Goal: Information Seeking & Learning: Learn about a topic

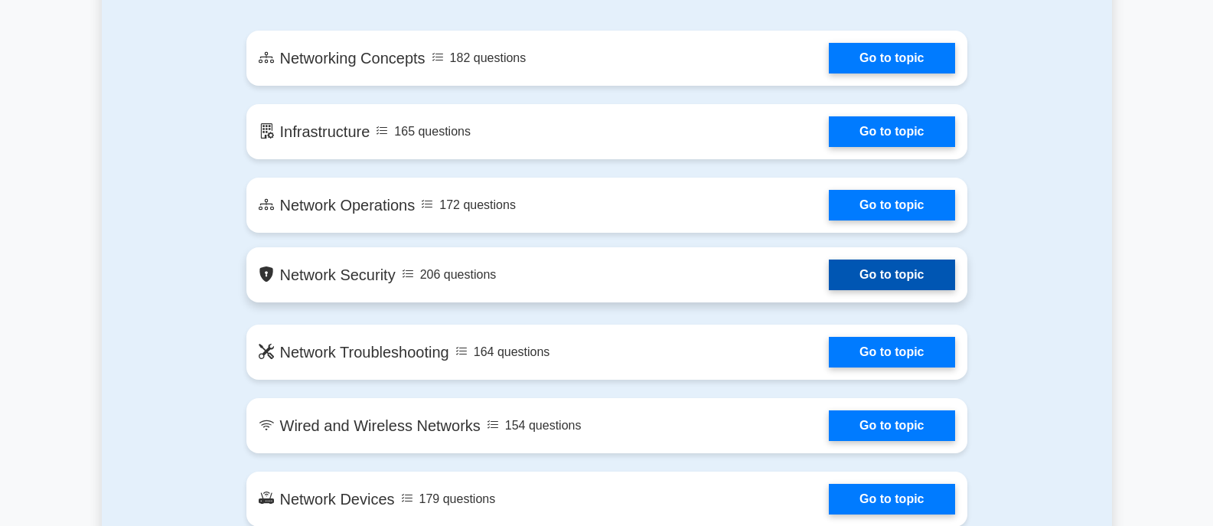
scroll to position [918, 0]
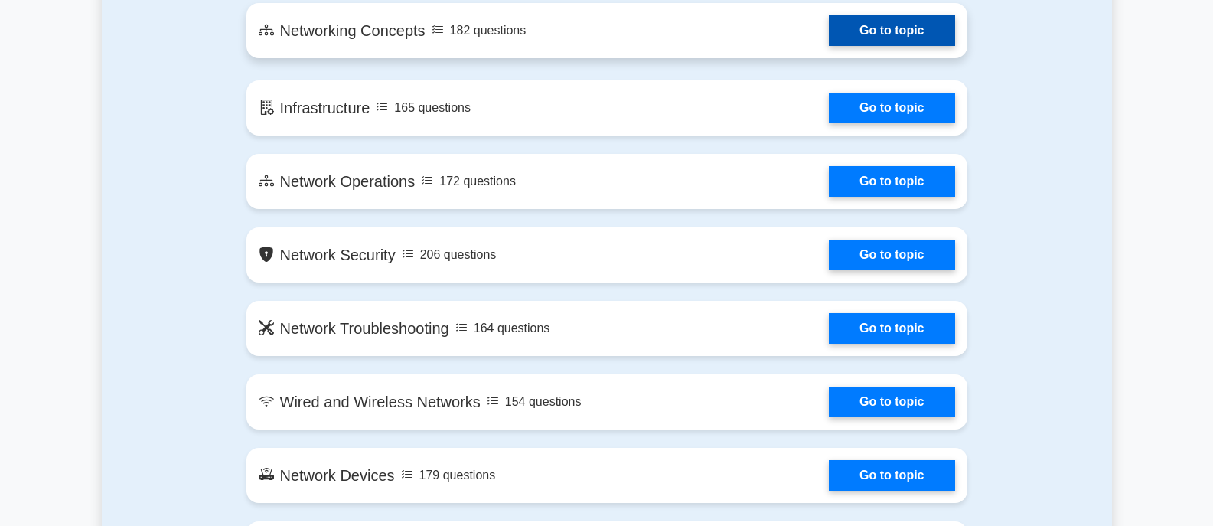
click at [865, 44] on link "Go to topic" at bounding box center [891, 30] width 125 height 31
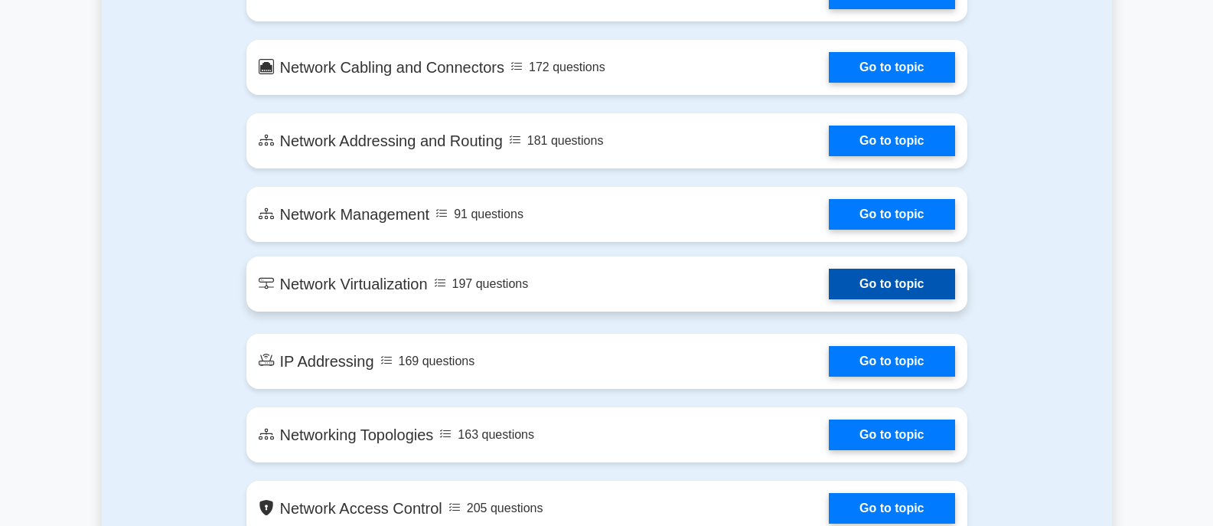
scroll to position [1760, 0]
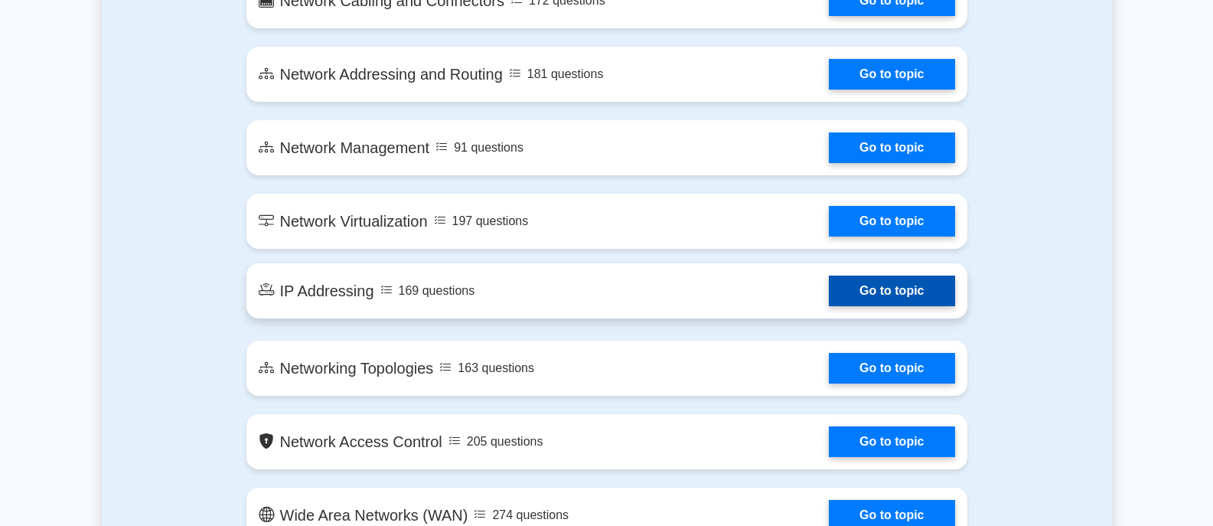
click at [868, 294] on link "Go to topic" at bounding box center [891, 290] width 125 height 31
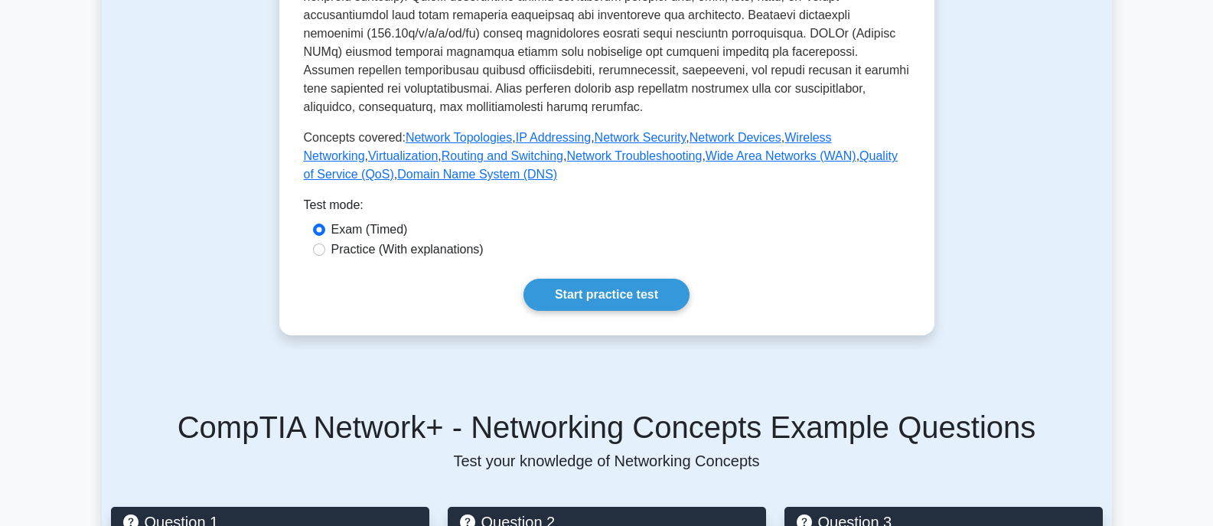
scroll to position [612, 0]
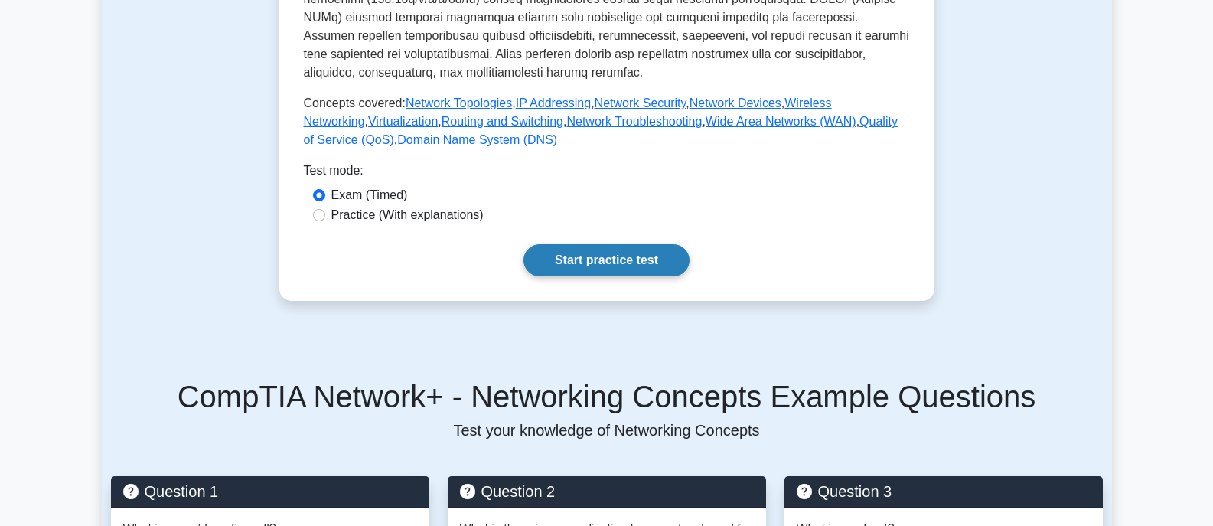
click at [629, 248] on link "Start practice test" at bounding box center [606, 260] width 166 height 32
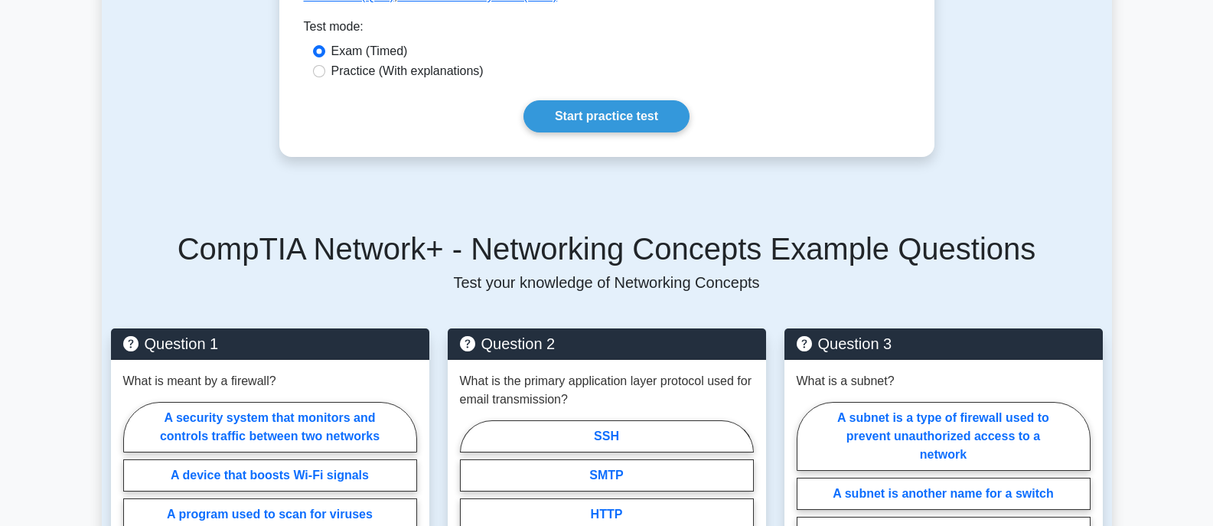
scroll to position [765, 0]
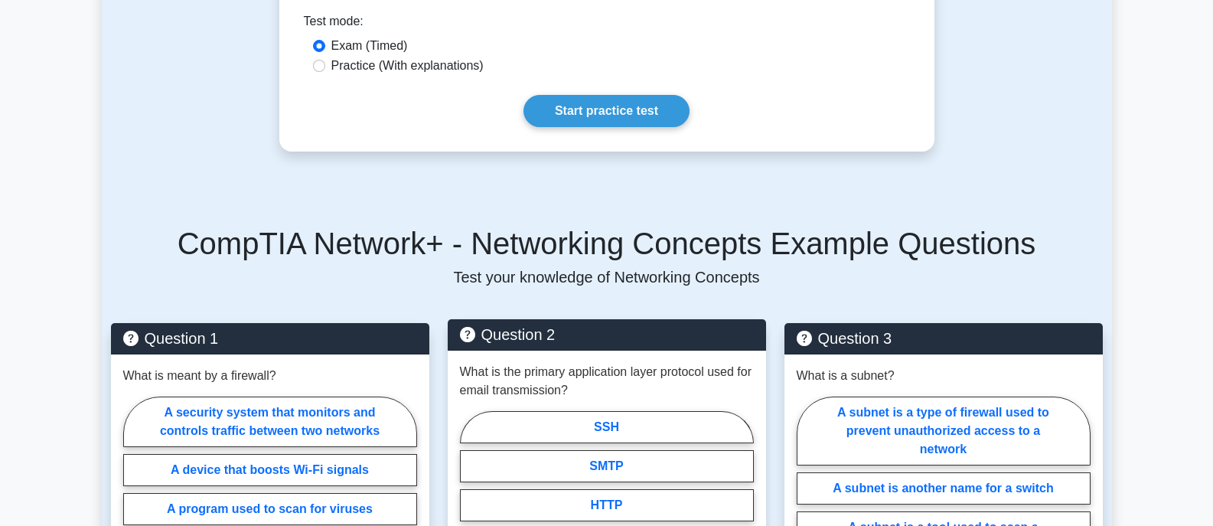
click at [557, 350] on div "What is the primary application layer protocol used for email transmission? SSH…" at bounding box center [607, 465] width 318 height 230
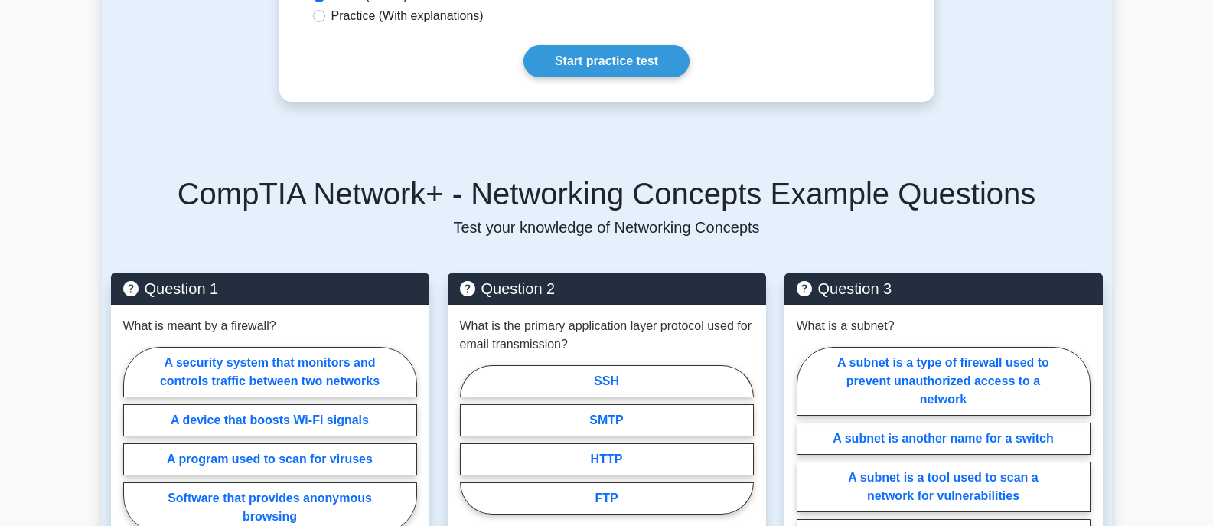
scroll to position [842, 0]
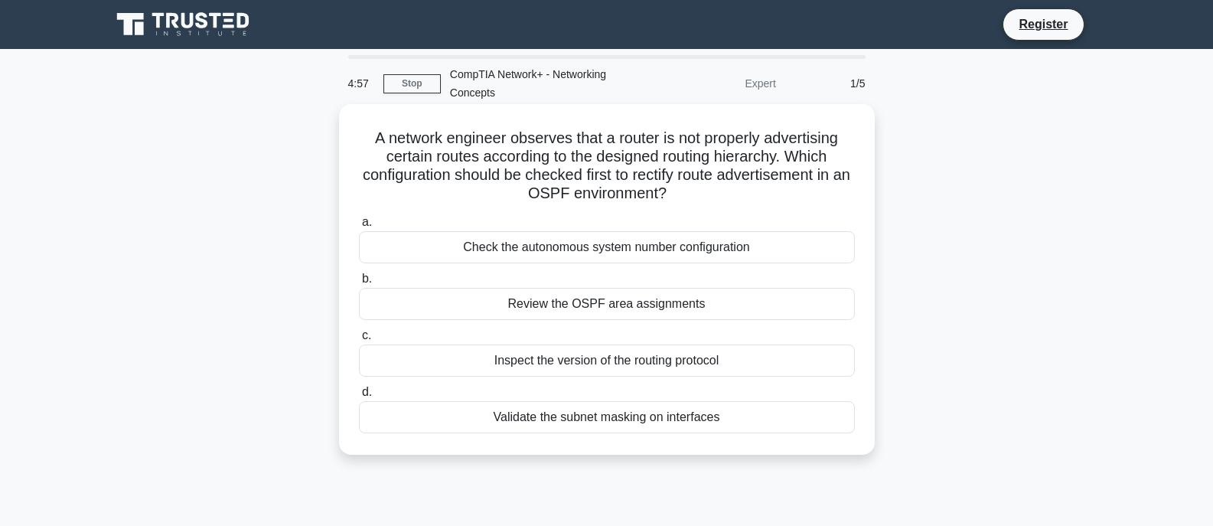
click at [579, 256] on div "Check the autonomous system number configuration" at bounding box center [607, 247] width 496 height 32
click at [359, 227] on input "a. Check the autonomous system number configuration" at bounding box center [359, 222] width 0 height 10
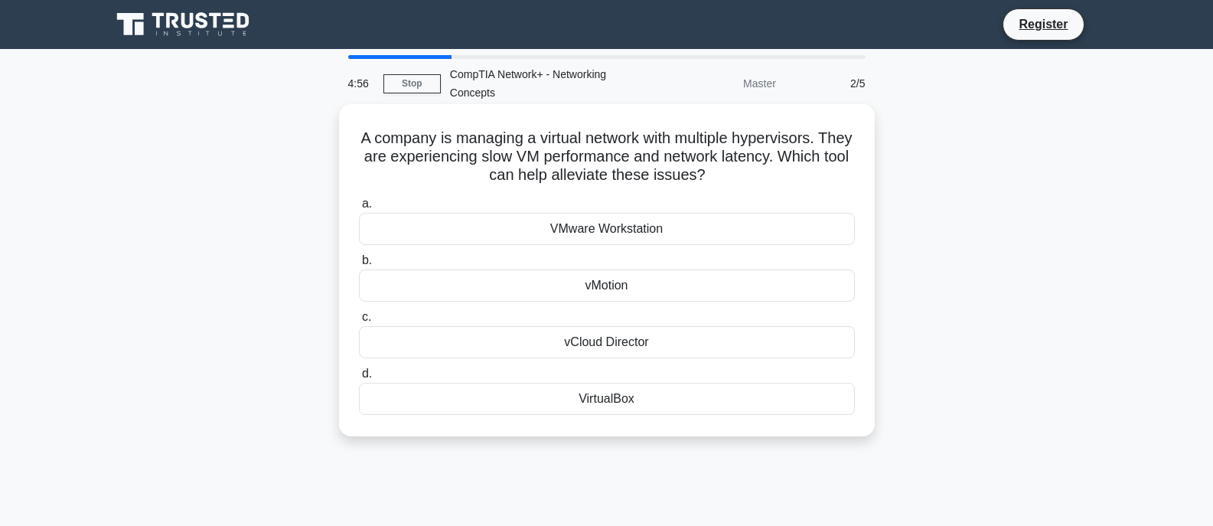
click at [585, 235] on div "VMware Workstation" at bounding box center [607, 229] width 496 height 32
click at [359, 209] on input "a. VMware Workstation" at bounding box center [359, 204] width 0 height 10
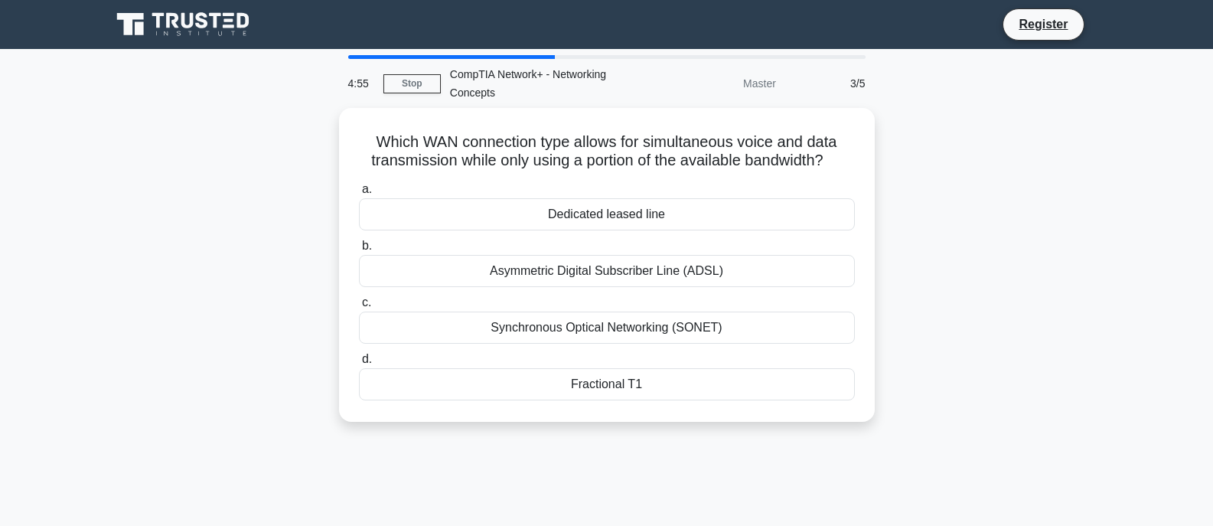
click at [585, 236] on label "b. Asymmetric Digital Subscriber Line (ADSL)" at bounding box center [607, 261] width 496 height 51
click at [359, 241] on input "b. Asymmetric Digital Subscriber Line (ADSL)" at bounding box center [359, 246] width 0 height 10
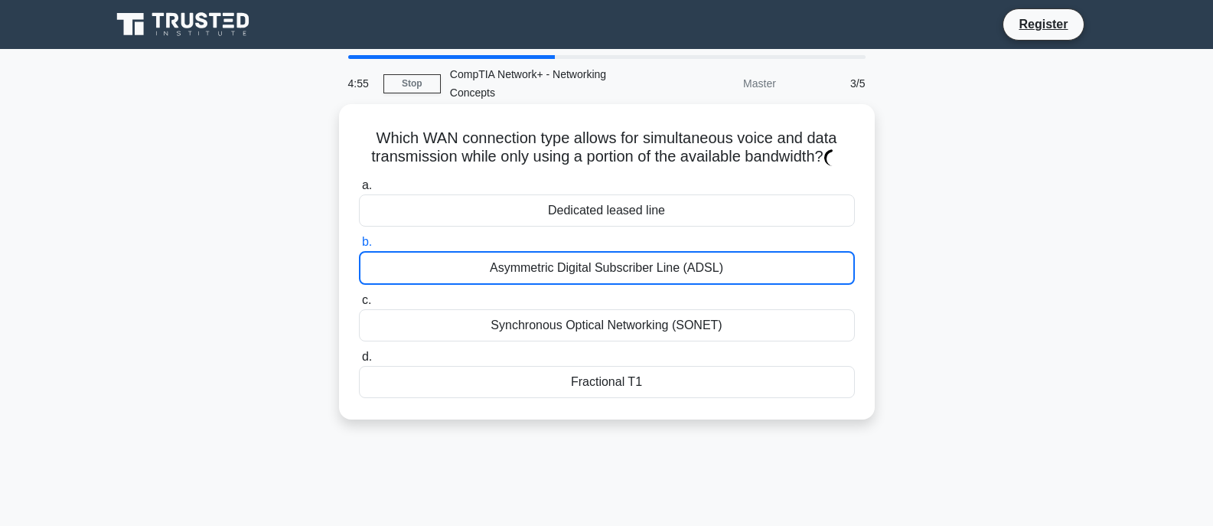
click at [591, 268] on div "Asymmetric Digital Subscriber Line (ADSL)" at bounding box center [607, 268] width 496 height 34
click at [359, 247] on input "b. Asymmetric Digital Subscriber Line (ADSL)" at bounding box center [359, 242] width 0 height 10
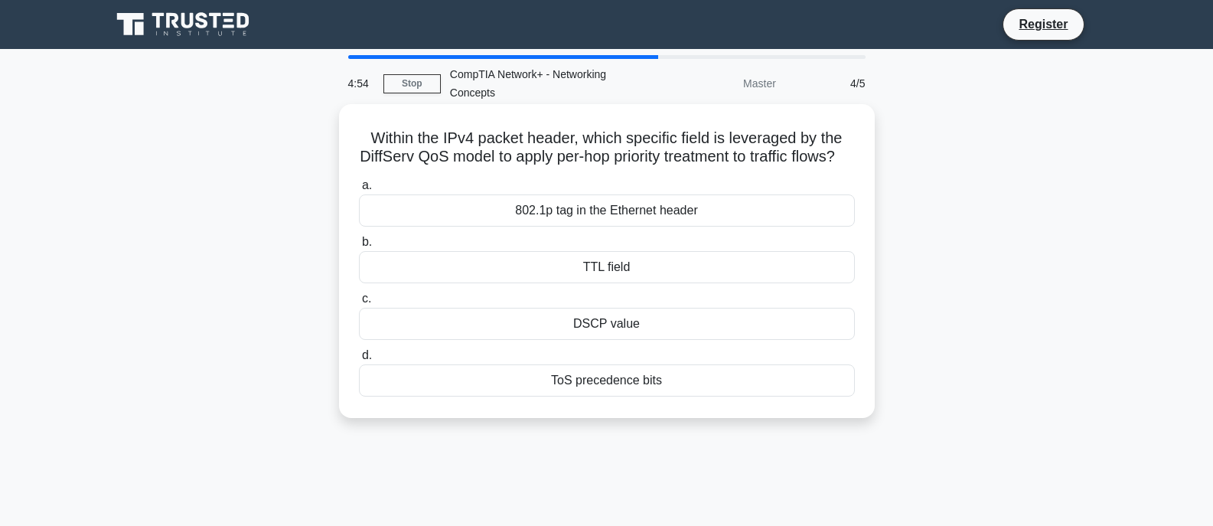
click at [591, 223] on div "802.1p tag in the Ethernet header" at bounding box center [607, 210] width 496 height 32
click at [359, 191] on input "a. 802.1p tag in the Ethernet header" at bounding box center [359, 186] width 0 height 10
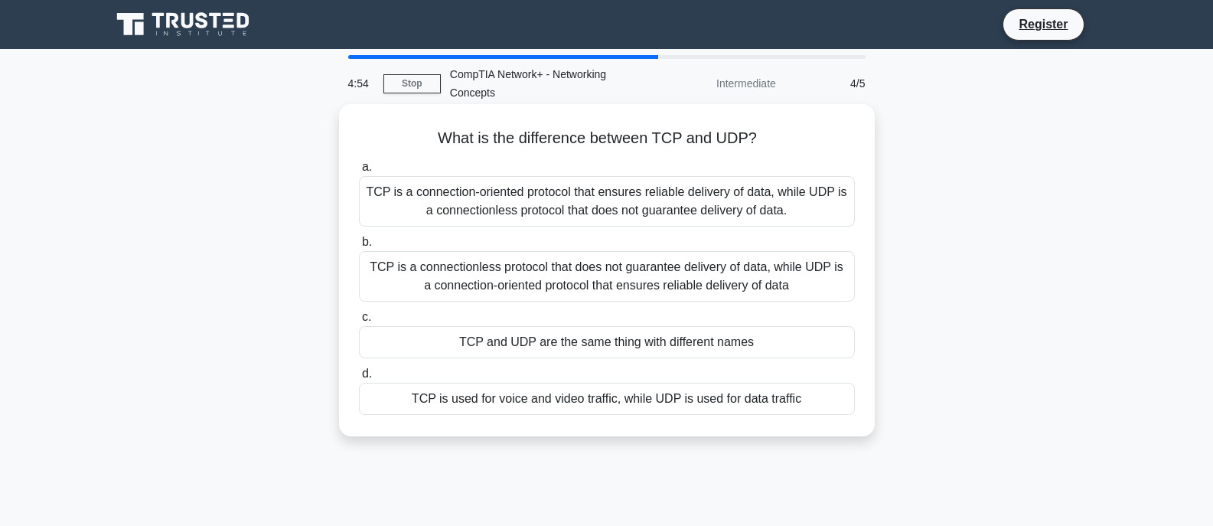
click at [595, 233] on div "a. TCP is a connection-oriented protocol that ensures reliable delivery of data…" at bounding box center [607, 286] width 514 height 263
click at [609, 286] on div "TCP is a connectionless protocol that does not guarantee delivery of data, whil…" at bounding box center [607, 276] width 496 height 51
click at [624, 207] on div "TCP is a connection-oriented protocol that ensures reliable delivery of data, w…" at bounding box center [607, 201] width 496 height 51
click at [620, 197] on div "TCP is a connection-oriented protocol that ensures reliable delivery of data, w…" at bounding box center [607, 201] width 496 height 51
click at [447, 191] on div "TCP is a connection-oriented protocol that ensures reliable delivery of data, w…" at bounding box center [607, 201] width 496 height 51
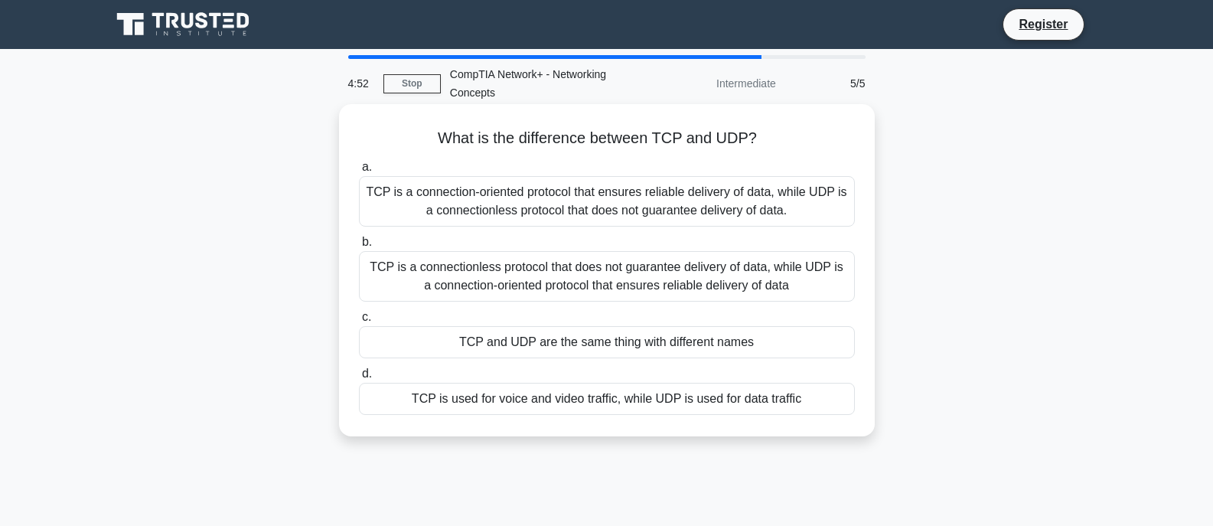
click at [359, 172] on input "a. TCP is a connection-oriented protocol that ensures reliable delivery of data…" at bounding box center [359, 167] width 0 height 10
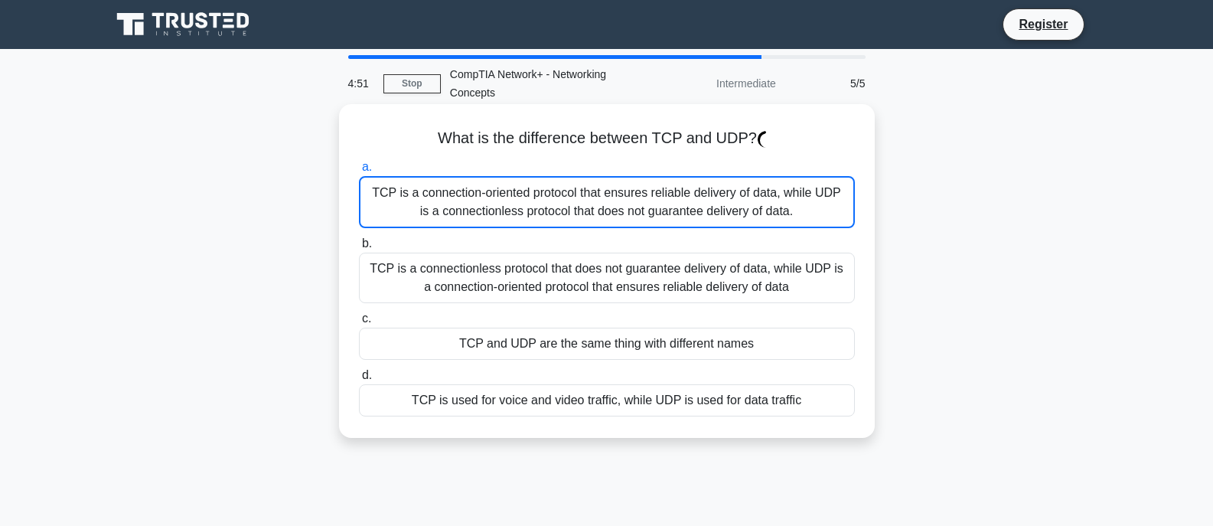
click at [411, 198] on div "TCP is a connection-oriented protocol that ensures reliable delivery of data, w…" at bounding box center [607, 202] width 496 height 52
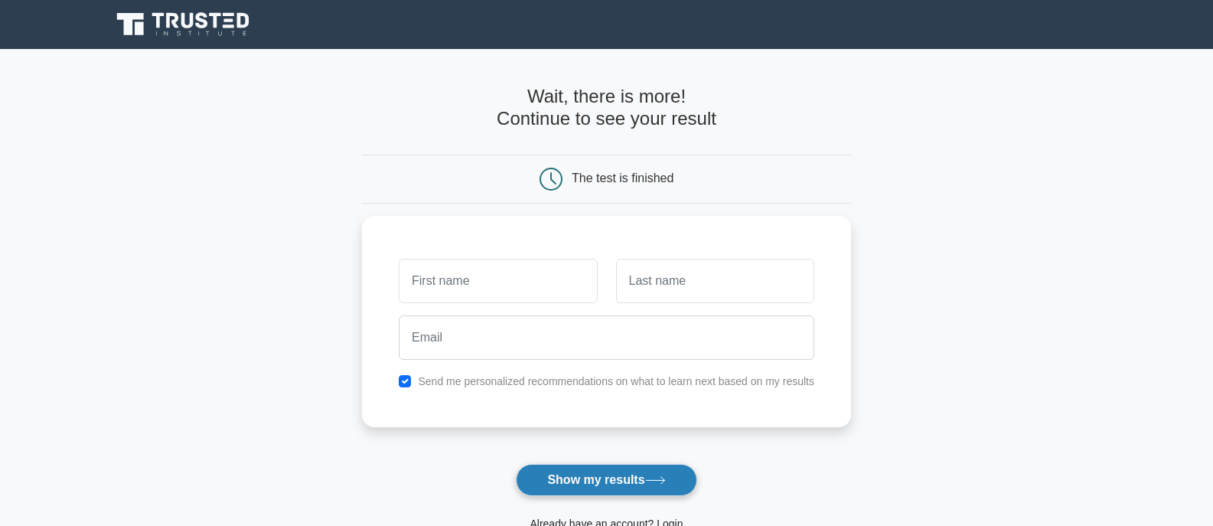
click at [617, 484] on button "Show my results" at bounding box center [606, 480] width 181 height 32
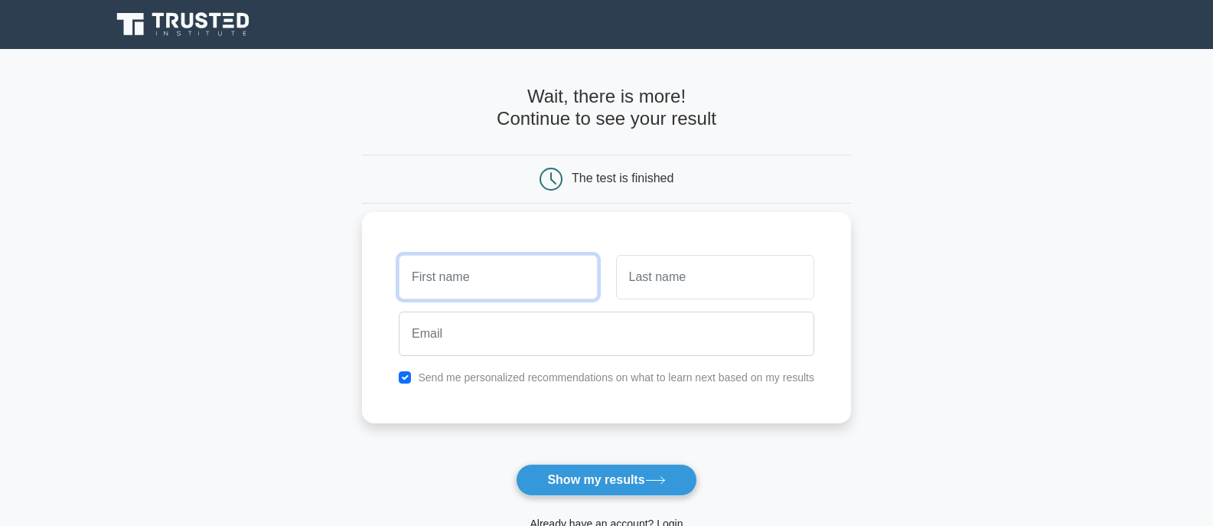
click at [533, 280] on input "text" at bounding box center [498, 277] width 198 height 44
type input "dac"
click at [516, 464] on button "Show my results" at bounding box center [606, 480] width 181 height 32
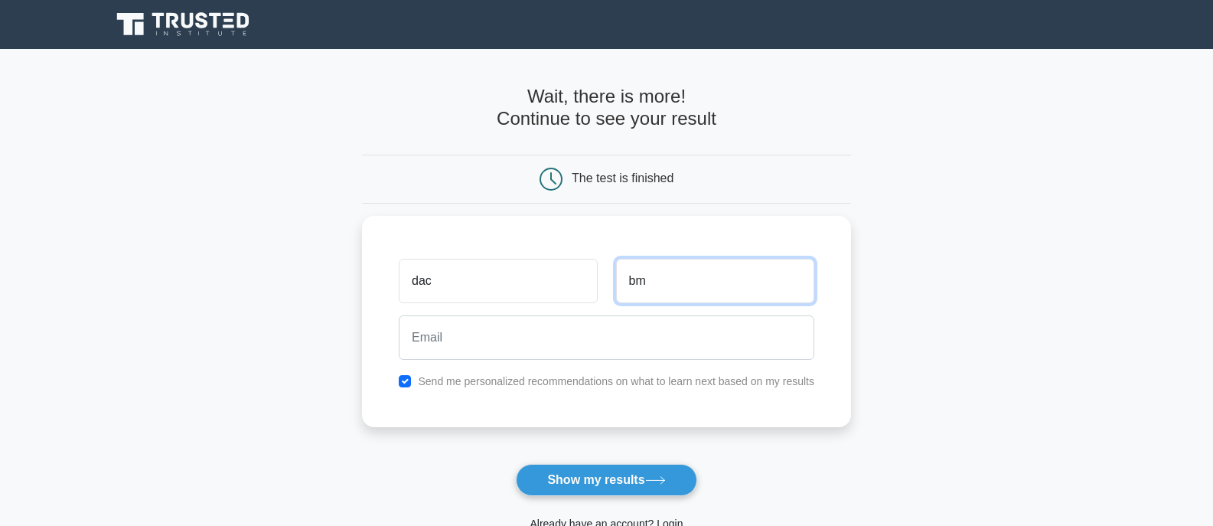
type input "bm"
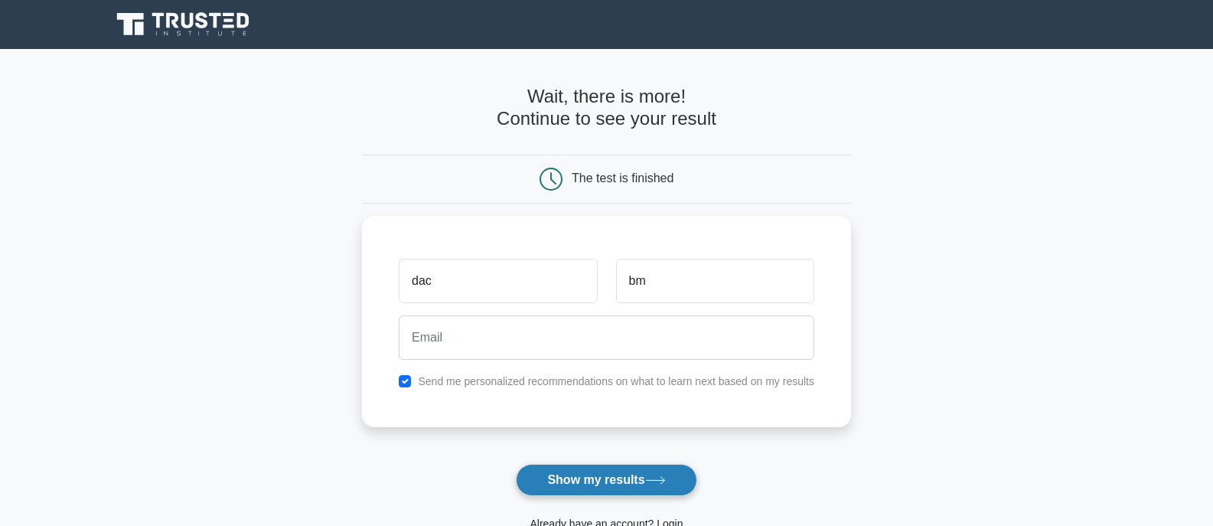
drag, startPoint x: 619, startPoint y: 503, endPoint x: 619, endPoint y: 486, distance: 17.6
click at [619, 501] on div "Already have an account? Login" at bounding box center [606, 514] width 489 height 37
click at [620, 476] on button "Show my results" at bounding box center [606, 480] width 181 height 32
click at [626, 487] on button "Show my results" at bounding box center [606, 480] width 181 height 32
click at [621, 487] on button "Show my results" at bounding box center [606, 480] width 181 height 32
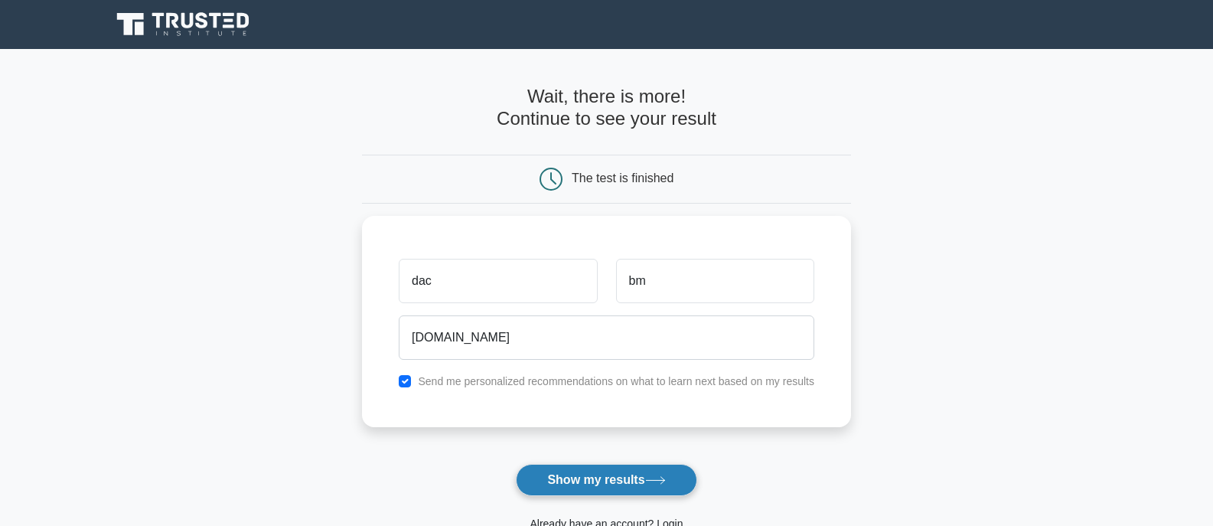
click at [621, 487] on button "Show my results" at bounding box center [606, 480] width 181 height 32
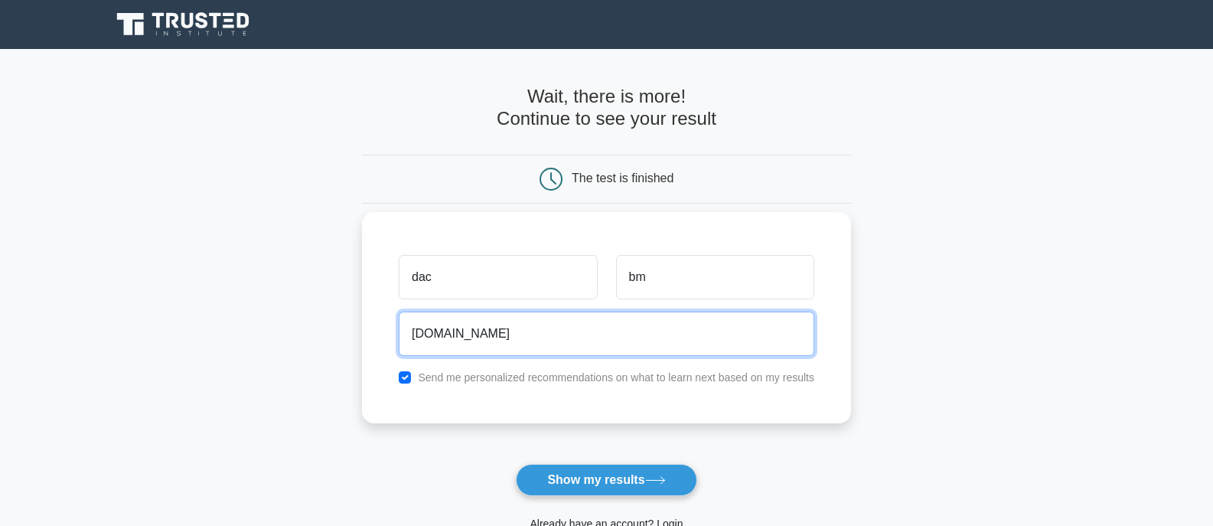
click at [450, 337] on input "ghjthwr.com" at bounding box center [606, 333] width 415 height 44
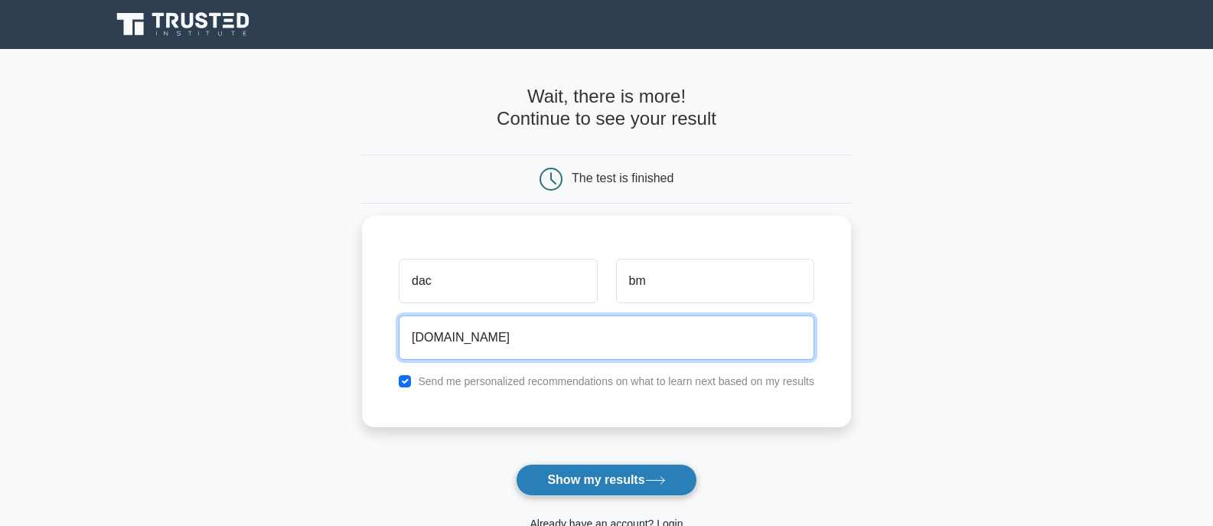
type input "ghjthw120r.com"
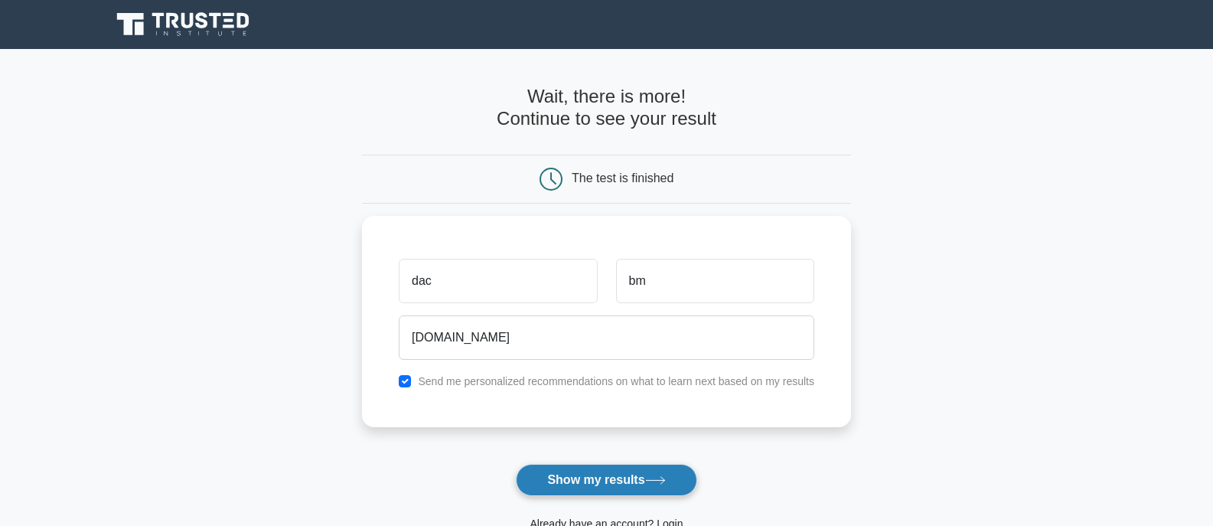
click at [572, 483] on button "Show my results" at bounding box center [606, 480] width 181 height 32
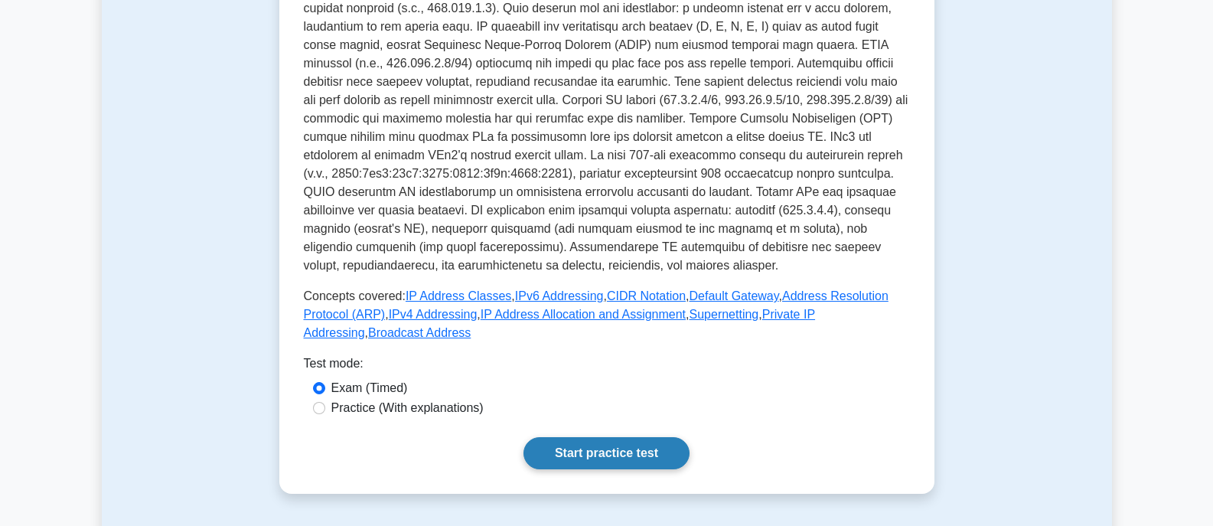
scroll to position [536, 0]
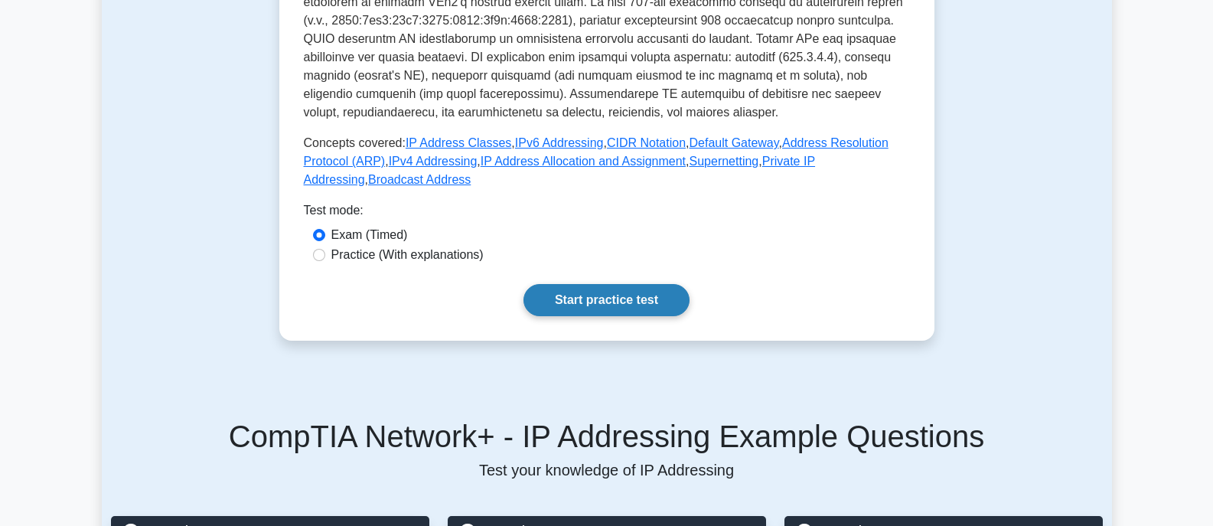
click at [596, 284] on link "Start practice test" at bounding box center [606, 300] width 166 height 32
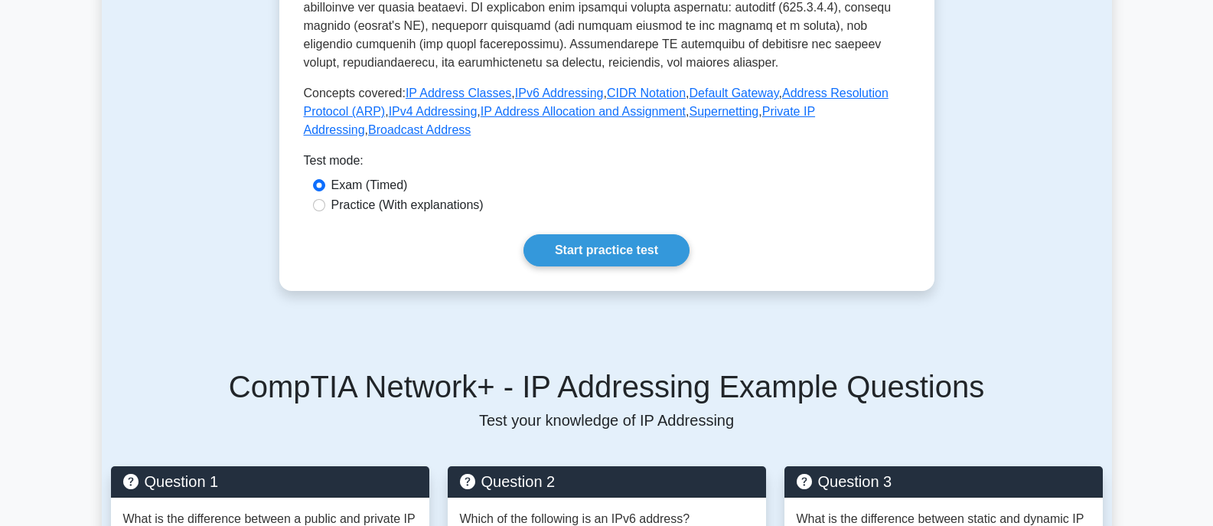
scroll to position [612, 0]
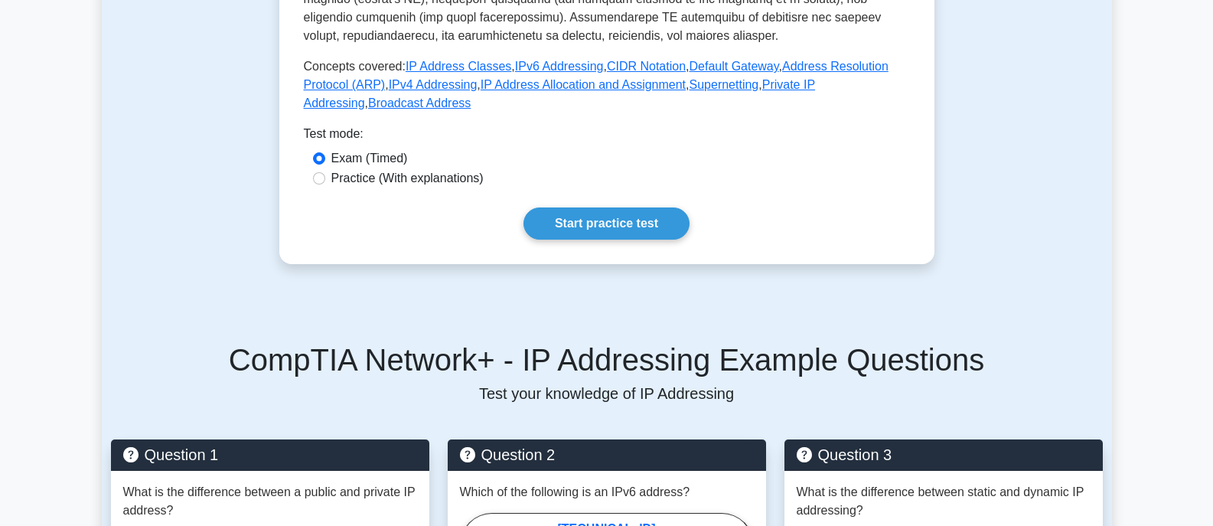
click at [363, 169] on label "Practice (With explanations)" at bounding box center [407, 178] width 152 height 18
click at [325, 172] on input "Practice (With explanations)" at bounding box center [319, 178] width 12 height 12
radio input "true"
click at [633, 212] on link "Start practice test" at bounding box center [606, 223] width 166 height 32
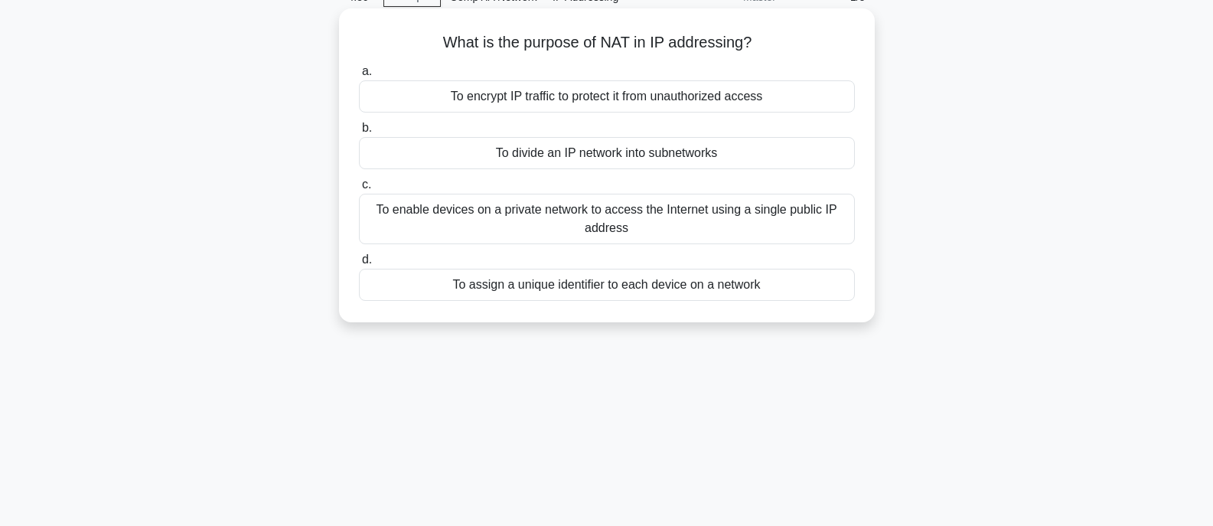
scroll to position [77, 0]
